Goal: Check status: Check status

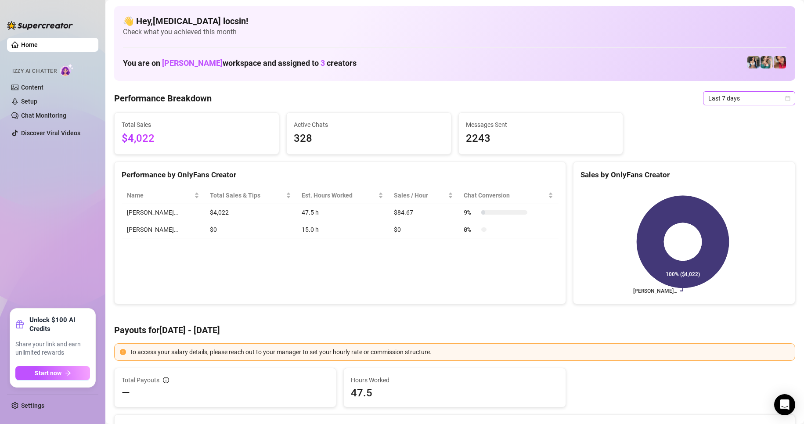
click at [746, 97] on span "Last 7 days" at bounding box center [749, 98] width 82 height 13
click at [725, 175] on div "Custom date" at bounding box center [741, 172] width 78 height 10
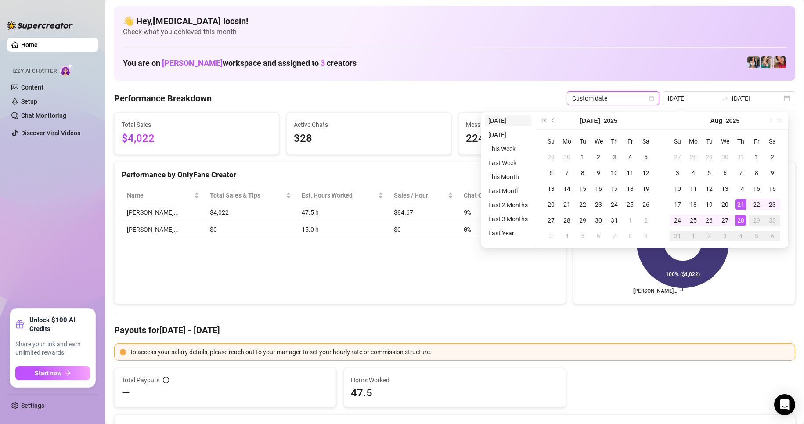
type input "[DATE]"
click at [502, 117] on li "[DATE]" at bounding box center [508, 120] width 47 height 11
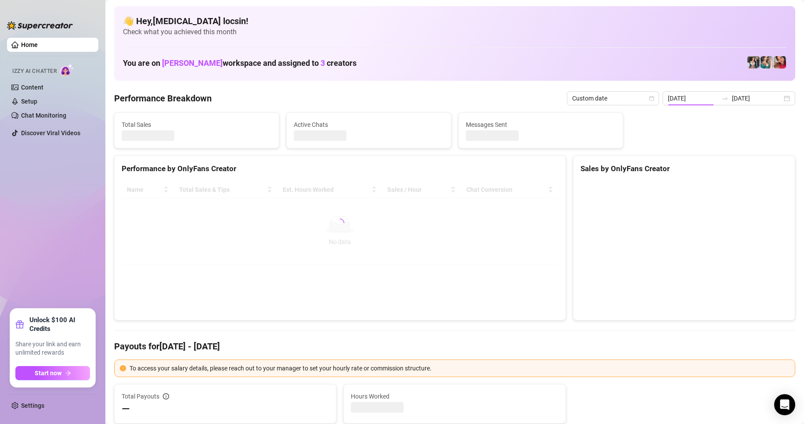
type input "[DATE]"
click at [640, 133] on div "Total Sales Active Chats Messages Sent" at bounding box center [455, 130] width 688 height 36
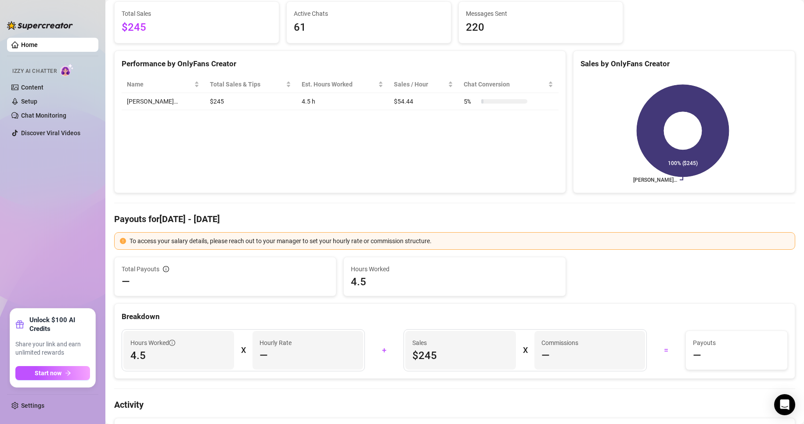
scroll to position [73, 0]
